Goal: Information Seeking & Learning: Learn about a topic

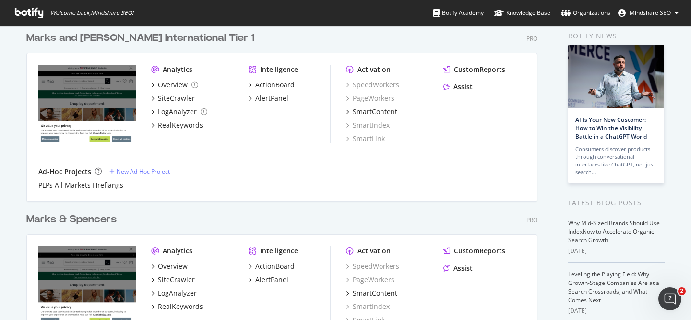
scroll to position [74, 0]
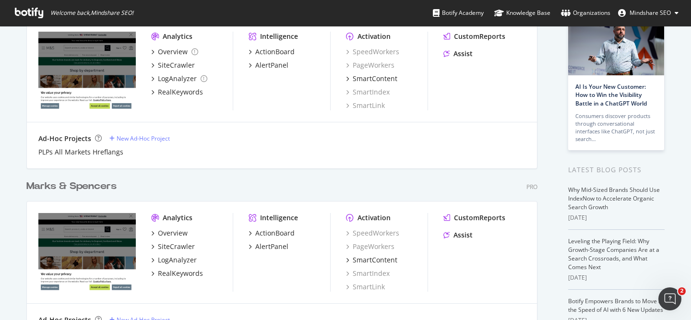
click at [93, 183] on div "Marks & Spencers" at bounding box center [71, 187] width 90 height 14
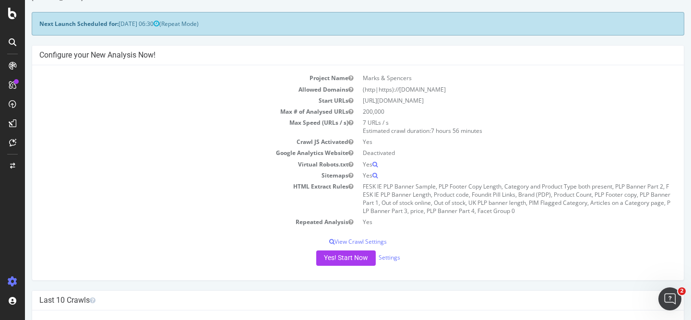
scroll to position [13, 0]
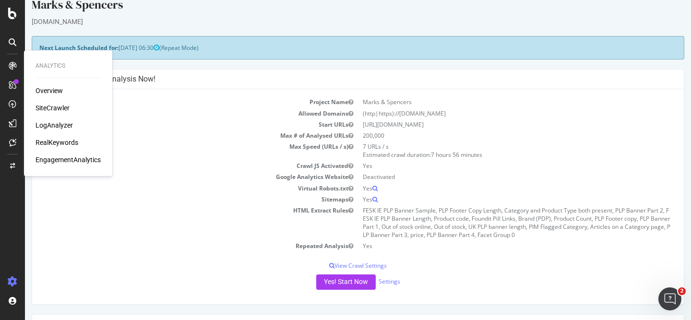
click at [59, 107] on div "SiteCrawler" at bounding box center [53, 108] width 34 height 10
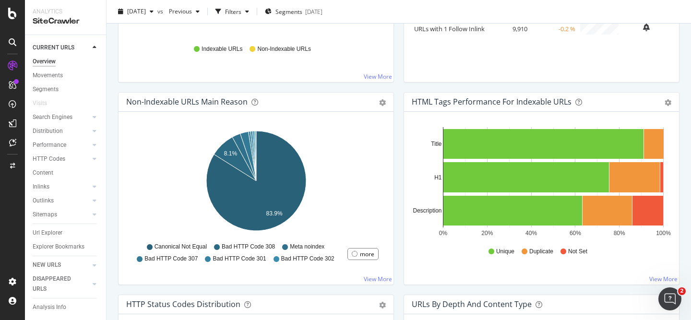
scroll to position [255, 0]
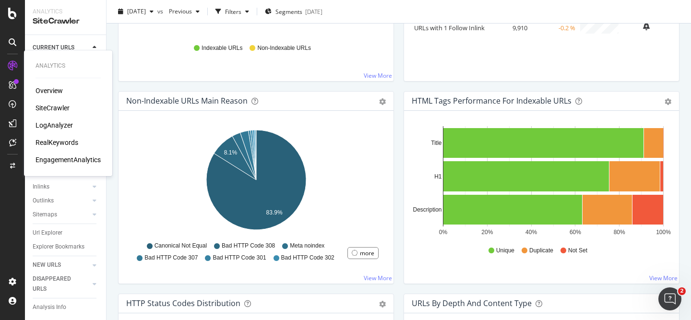
click at [66, 142] on div "RealKeywords" at bounding box center [57, 143] width 43 height 10
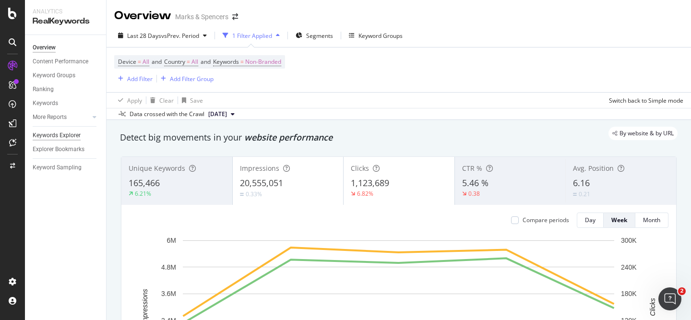
click at [71, 133] on div "Keywords Explorer" at bounding box center [57, 136] width 48 height 10
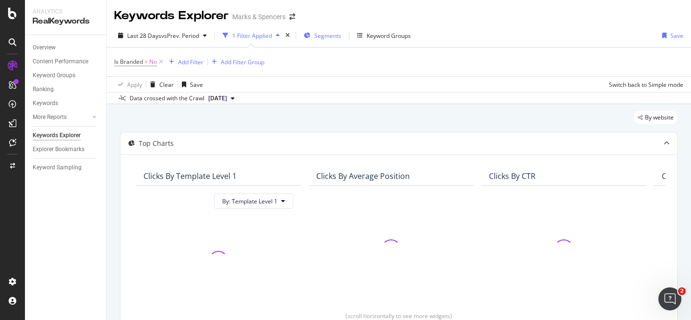
click at [326, 32] on span "Segments" at bounding box center [327, 36] width 27 height 8
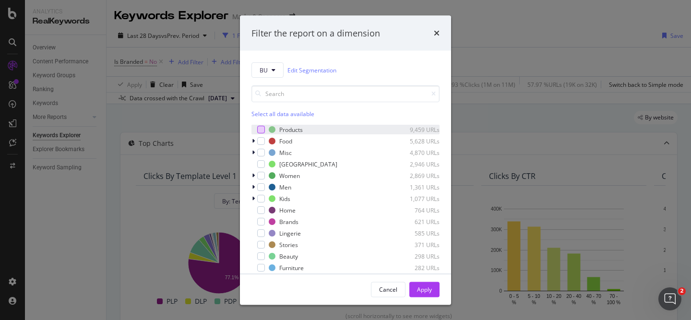
click at [258, 132] on div "modal" at bounding box center [261, 130] width 8 height 8
click at [423, 287] on div "Apply" at bounding box center [424, 289] width 15 height 8
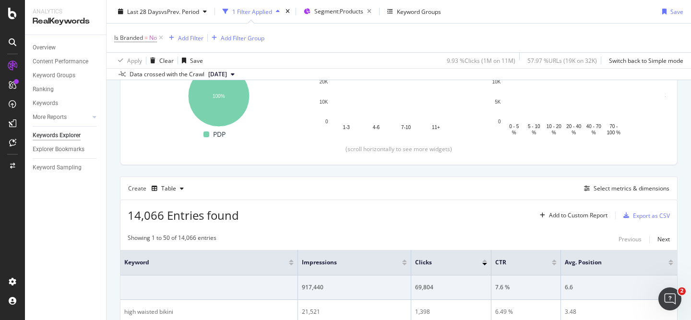
scroll to position [163, 0]
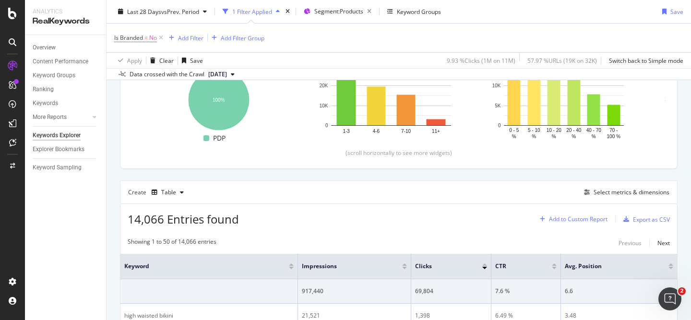
click at [551, 219] on div "Add to Custom Report" at bounding box center [578, 219] width 59 height 6
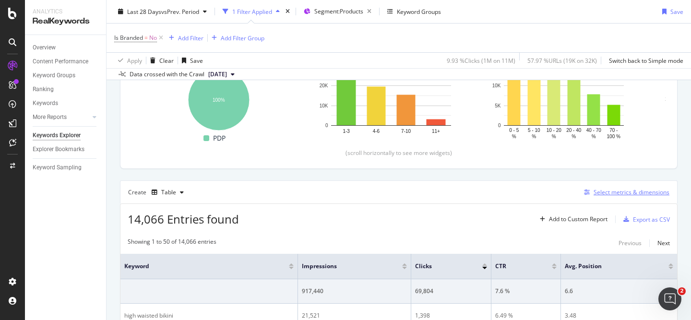
click at [632, 194] on div "Select metrics & dimensions" at bounding box center [632, 192] width 76 height 8
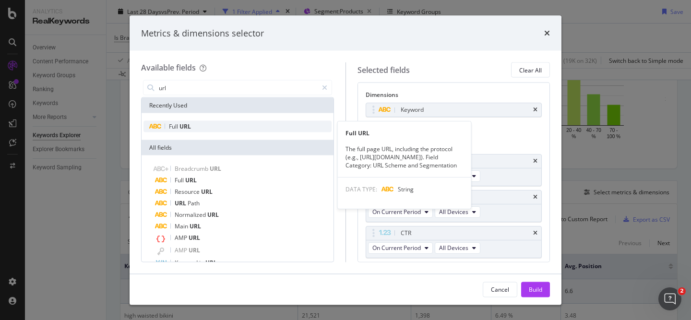
type input "url"
click at [251, 131] on div "Full URL" at bounding box center [238, 127] width 188 height 12
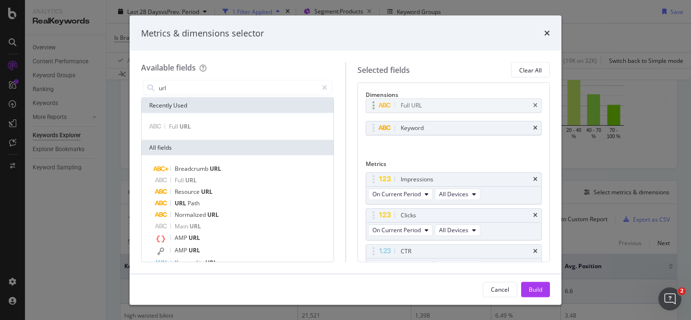
drag, startPoint x: 421, startPoint y: 128, endPoint x: 421, endPoint y: 105, distance: 22.6
click at [421, 105] on body "Analytics RealKeywords Overview Content Performance Keyword Groups Ranking Keyw…" at bounding box center [345, 160] width 691 height 320
click at [534, 286] on div "Build" at bounding box center [535, 289] width 13 height 8
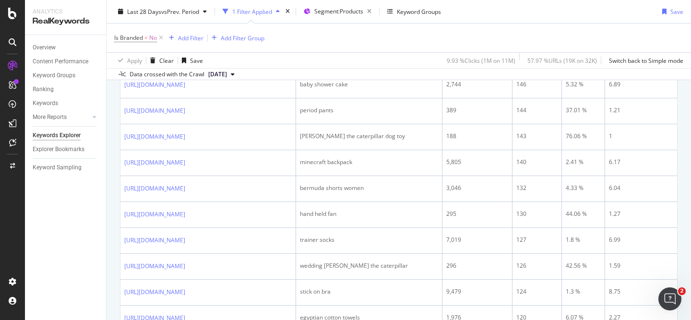
scroll to position [991, 0]
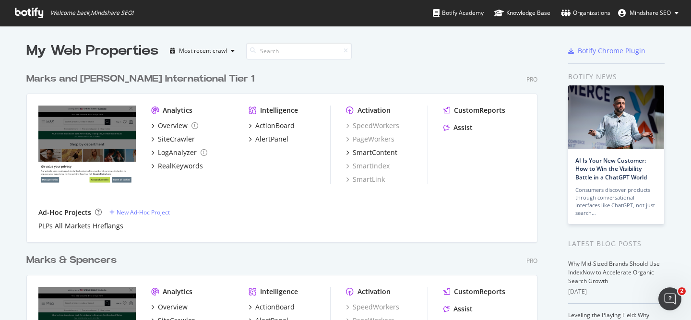
click at [102, 262] on div "Marks & Spencers" at bounding box center [71, 260] width 90 height 14
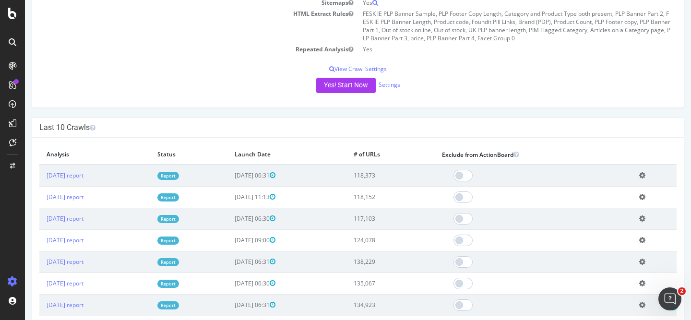
scroll to position [211, 0]
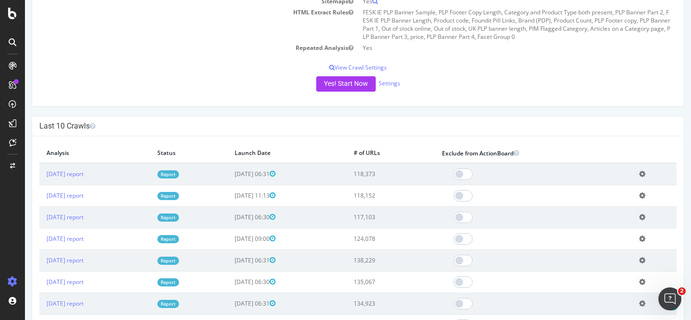
click at [13, 69] on icon at bounding box center [13, 66] width 8 height 8
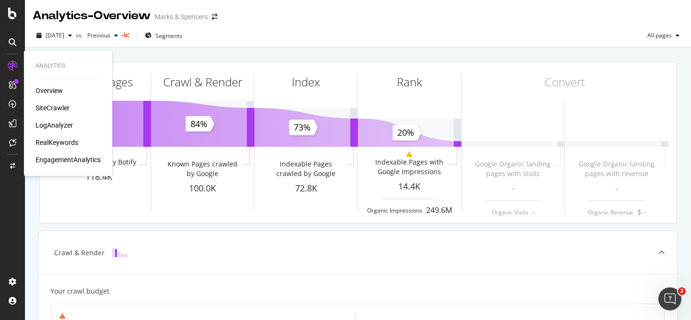
click at [63, 104] on div "SiteCrawler" at bounding box center [53, 108] width 34 height 10
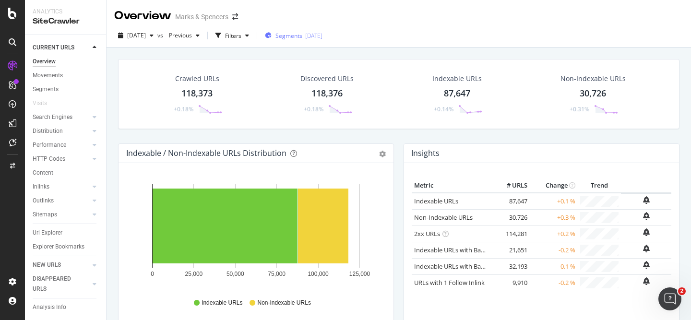
click at [302, 37] on span "Segments" at bounding box center [289, 36] width 27 height 8
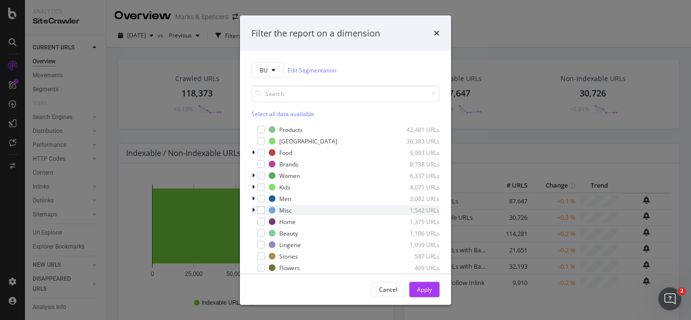
click at [256, 212] on div "modal" at bounding box center [255, 210] width 6 height 10
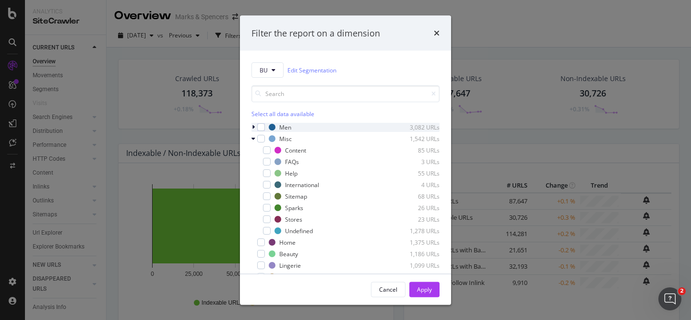
scroll to position [70, 0]
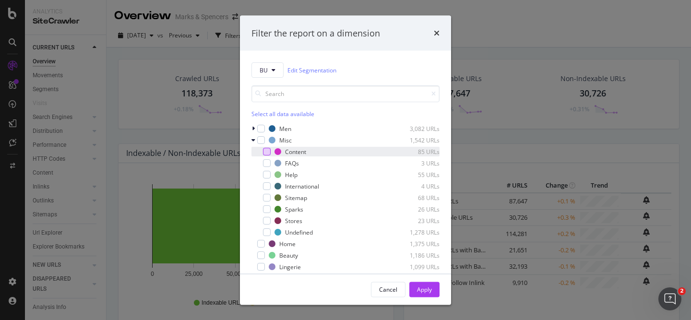
click at [267, 150] on div "modal" at bounding box center [267, 152] width 8 height 8
click at [268, 150] on icon "modal" at bounding box center [267, 151] width 4 height 5
click at [385, 292] on div "Cancel" at bounding box center [388, 289] width 18 height 8
